Goal: Task Accomplishment & Management: Use online tool/utility

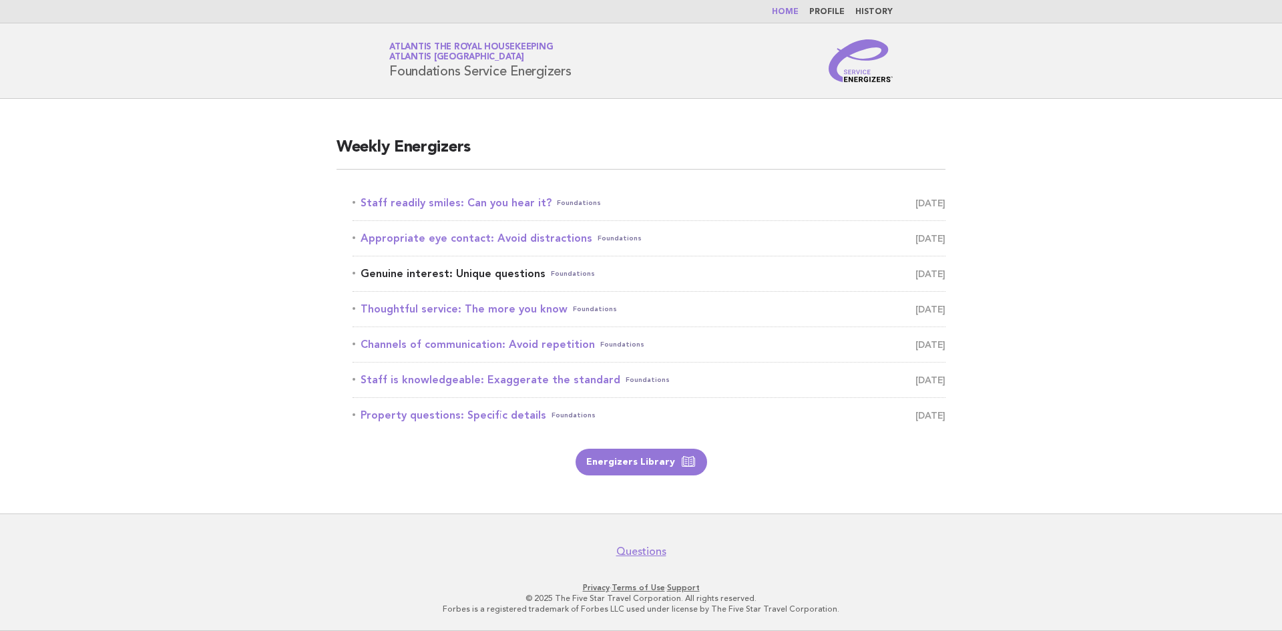
click at [503, 278] on link "Genuine interest: Unique questions Foundations September 23" at bounding box center [649, 273] width 593 height 19
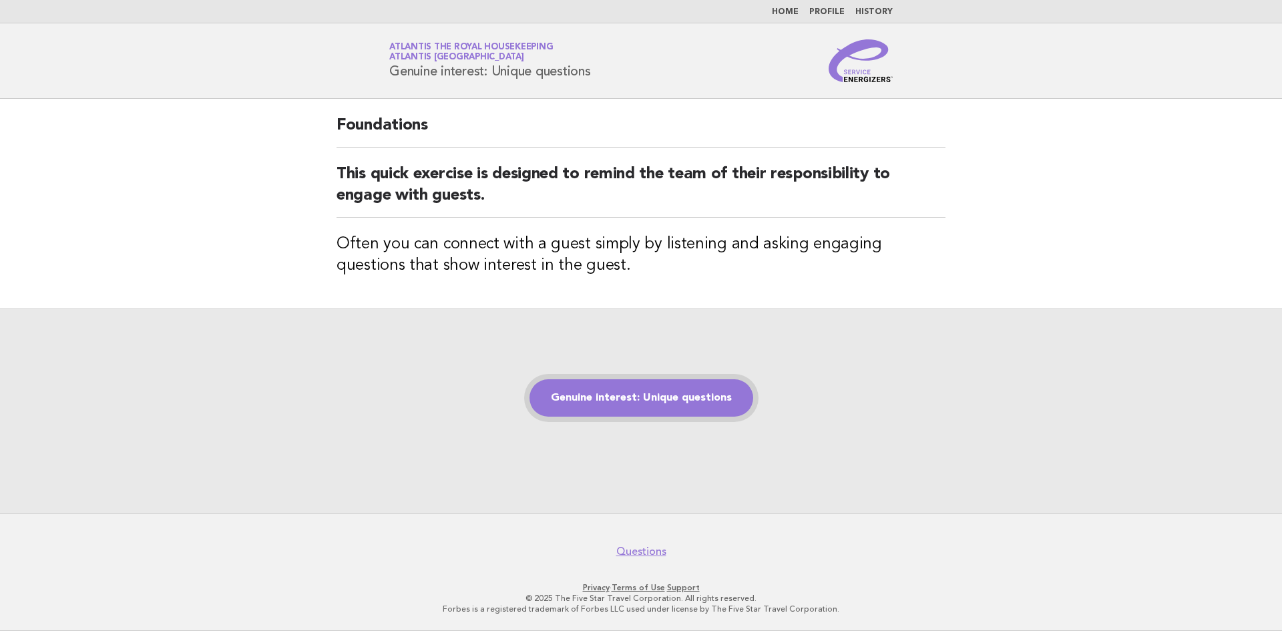
click at [607, 404] on link "Genuine interest: Unique questions" at bounding box center [642, 397] width 224 height 37
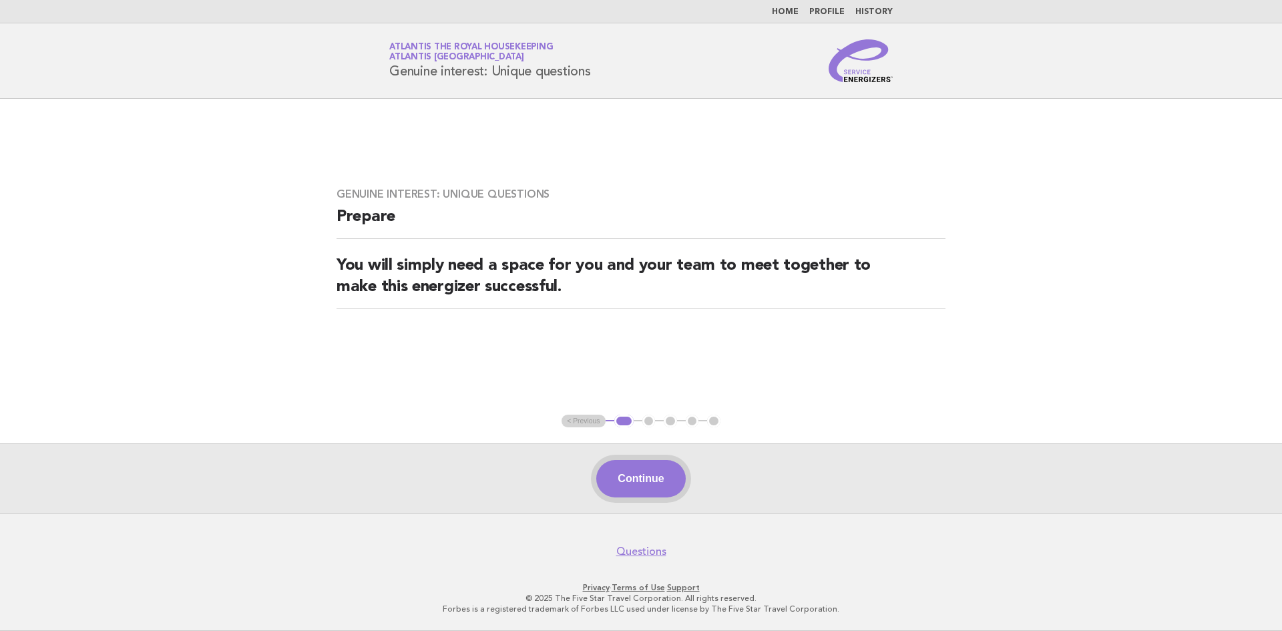
drag, startPoint x: 618, startPoint y: 459, endPoint x: 620, endPoint y: 475, distance: 16.1
click at [620, 475] on div "Continue" at bounding box center [641, 478] width 1282 height 70
click at [620, 475] on button "Continue" at bounding box center [640, 478] width 89 height 37
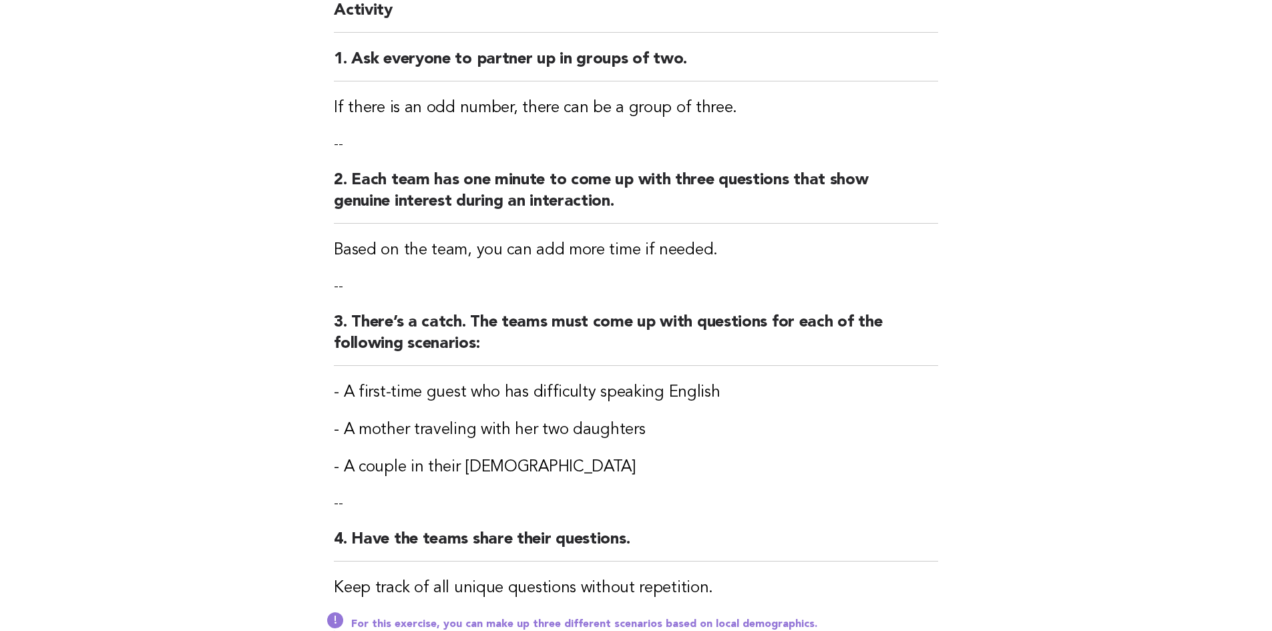
scroll to position [382, 0]
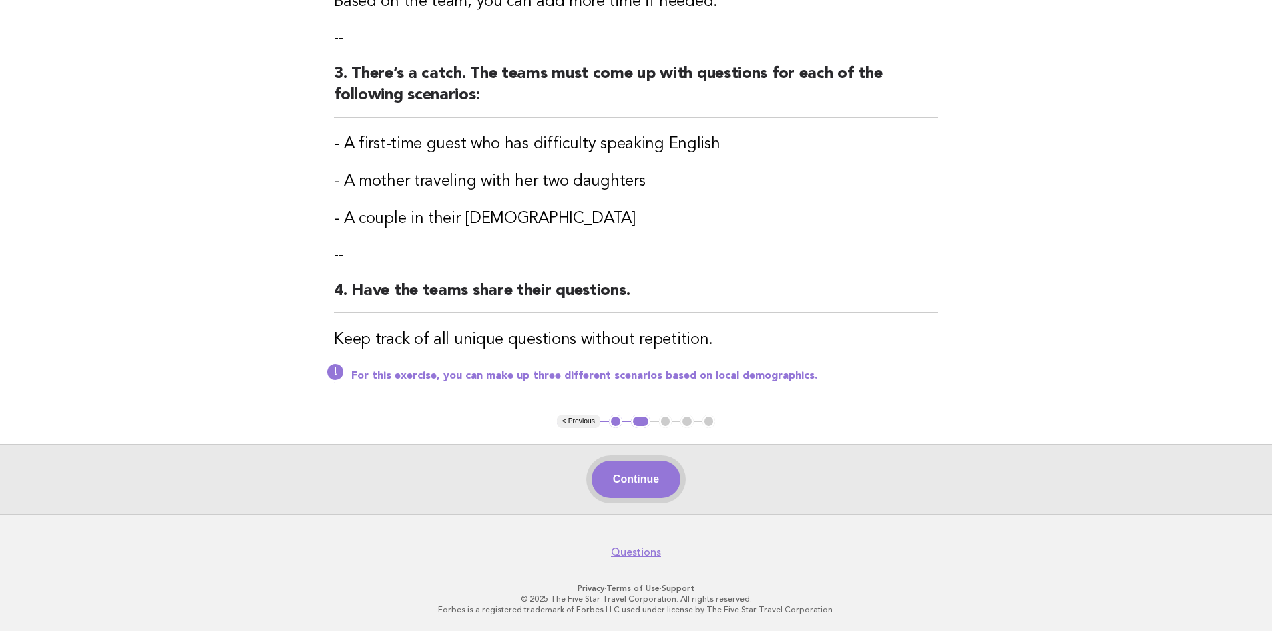
click at [640, 481] on button "Continue" at bounding box center [636, 479] width 89 height 37
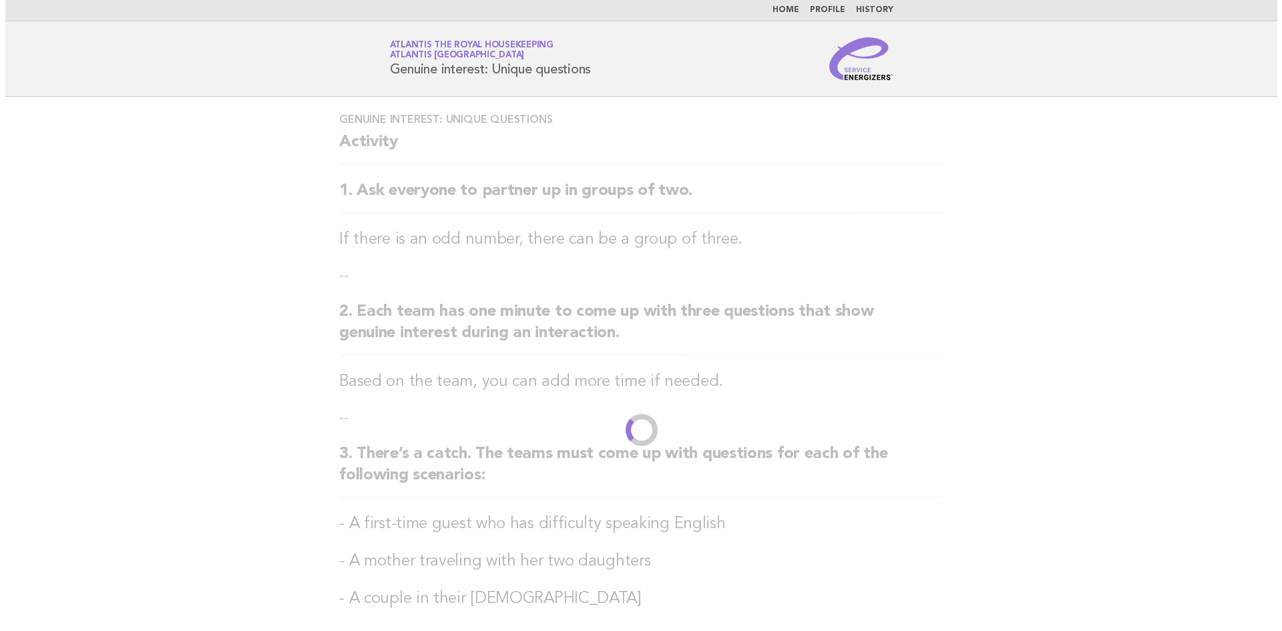
scroll to position [0, 0]
